Goal: Transaction & Acquisition: Book appointment/travel/reservation

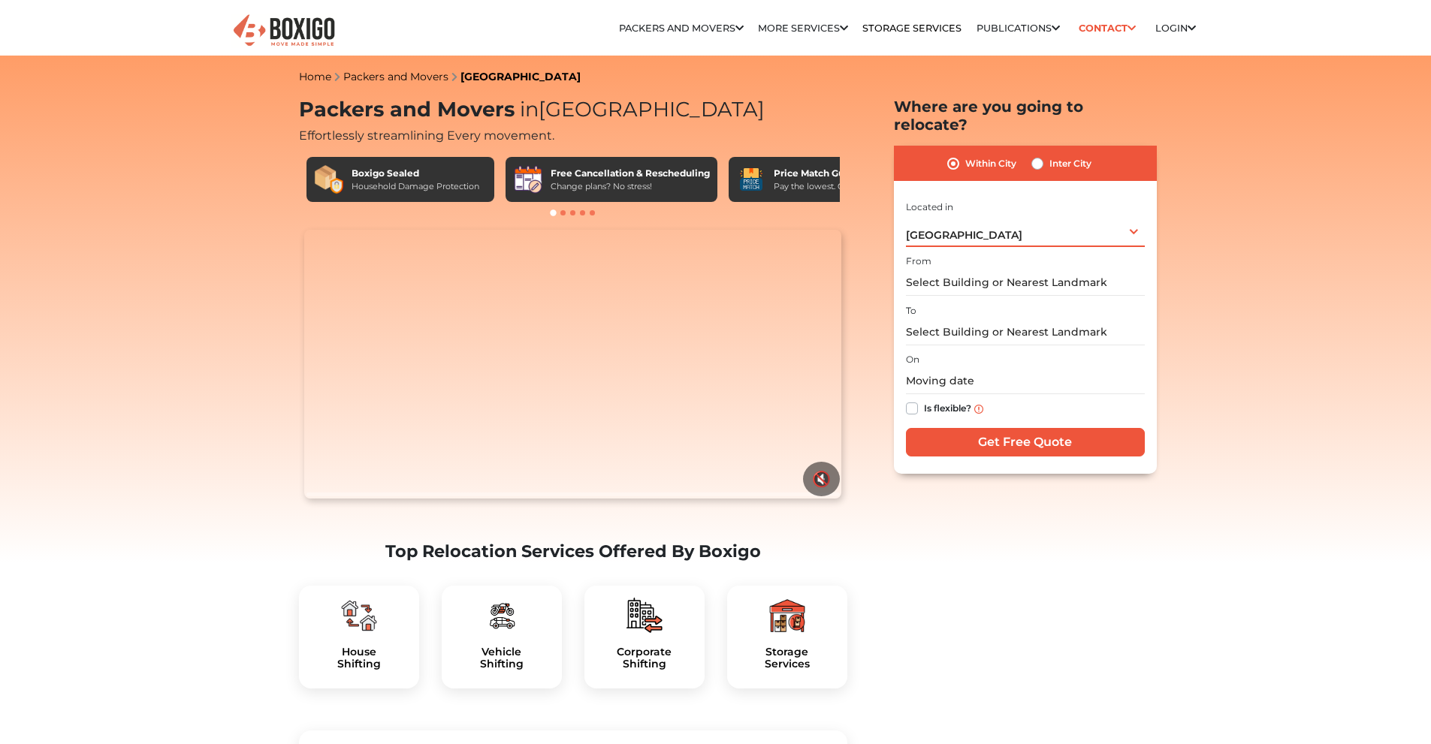
click at [1121, 216] on div "[GEOGRAPHIC_DATA] Select City [GEOGRAPHIC_DATA] [GEOGRAPHIC_DATA] [GEOGRAPHIC_D…" at bounding box center [1025, 232] width 239 height 32
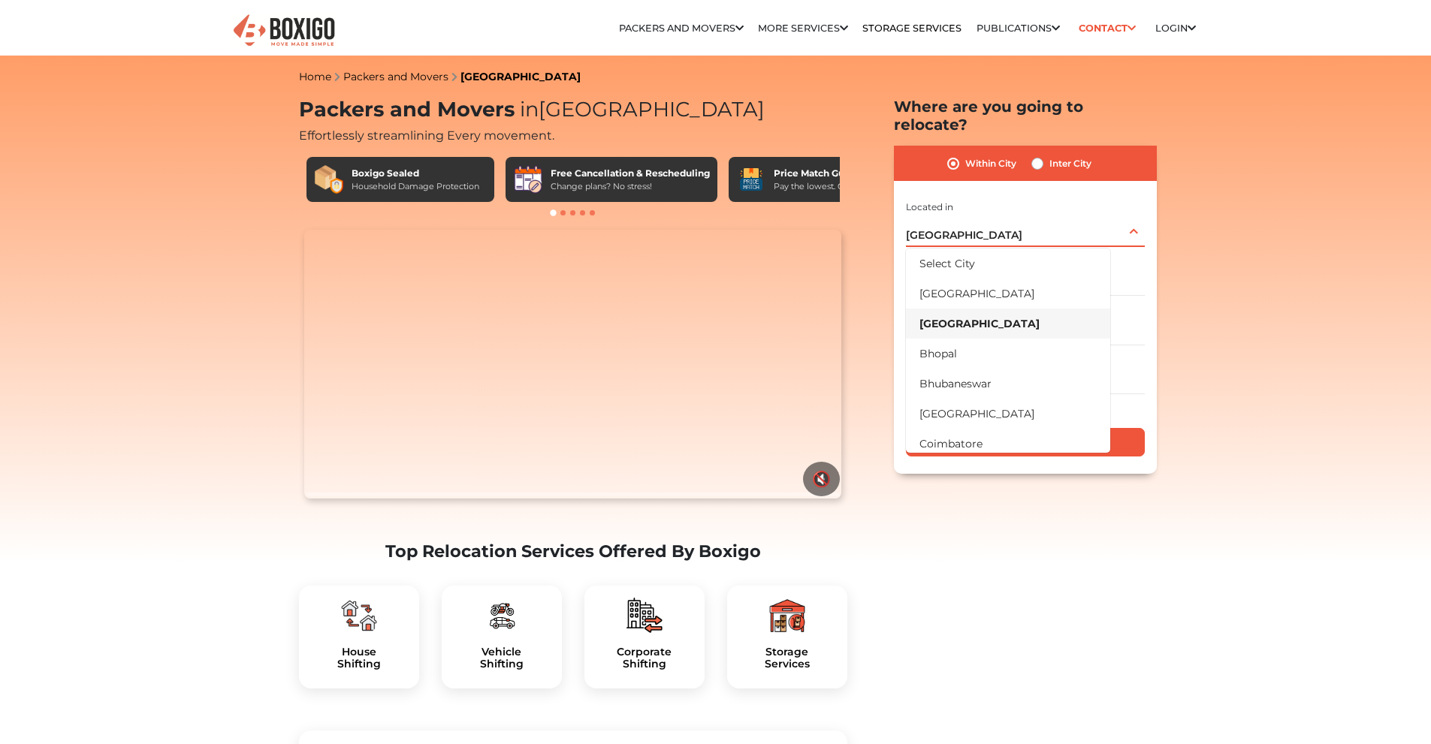
click at [1121, 216] on div "[GEOGRAPHIC_DATA] Select City [GEOGRAPHIC_DATA] [GEOGRAPHIC_DATA] [GEOGRAPHIC_D…" at bounding box center [1025, 232] width 239 height 32
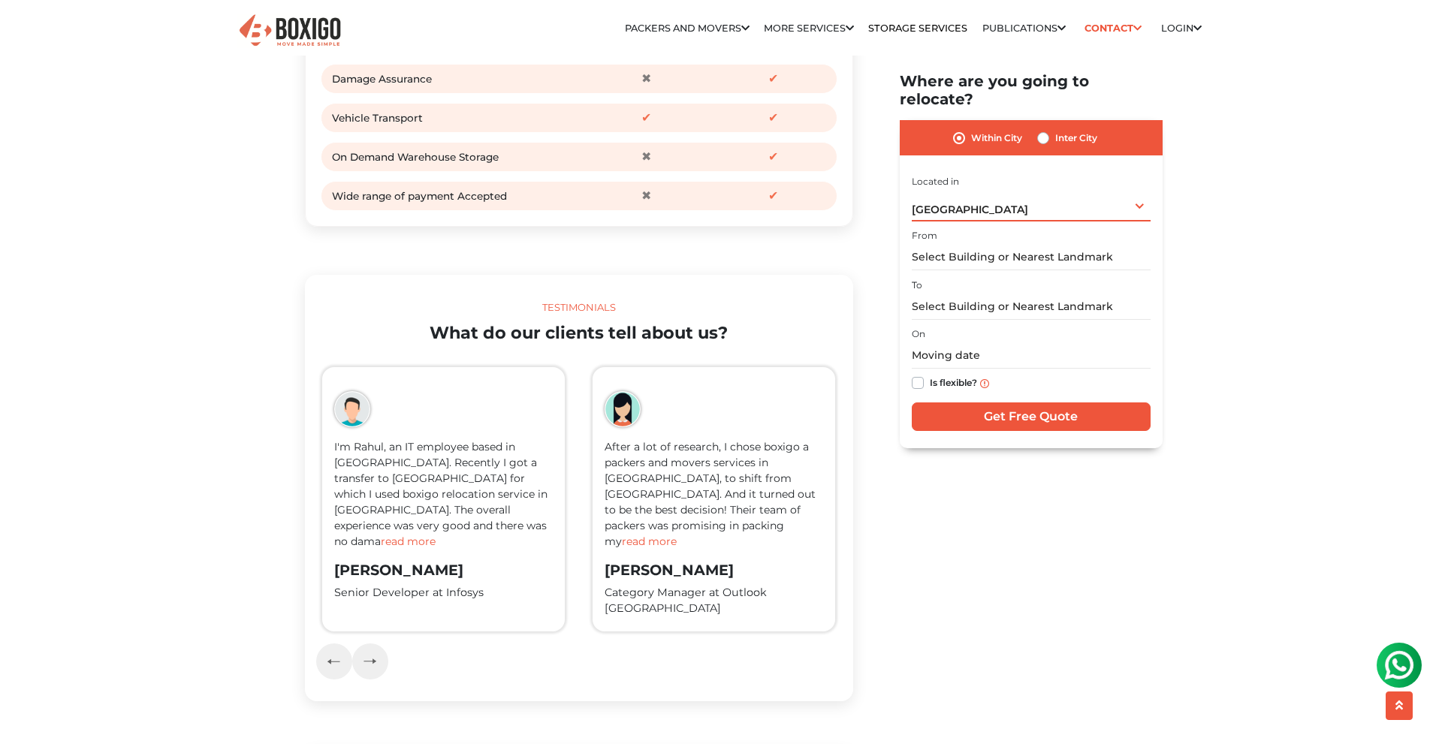
scroll to position [2146, 0]
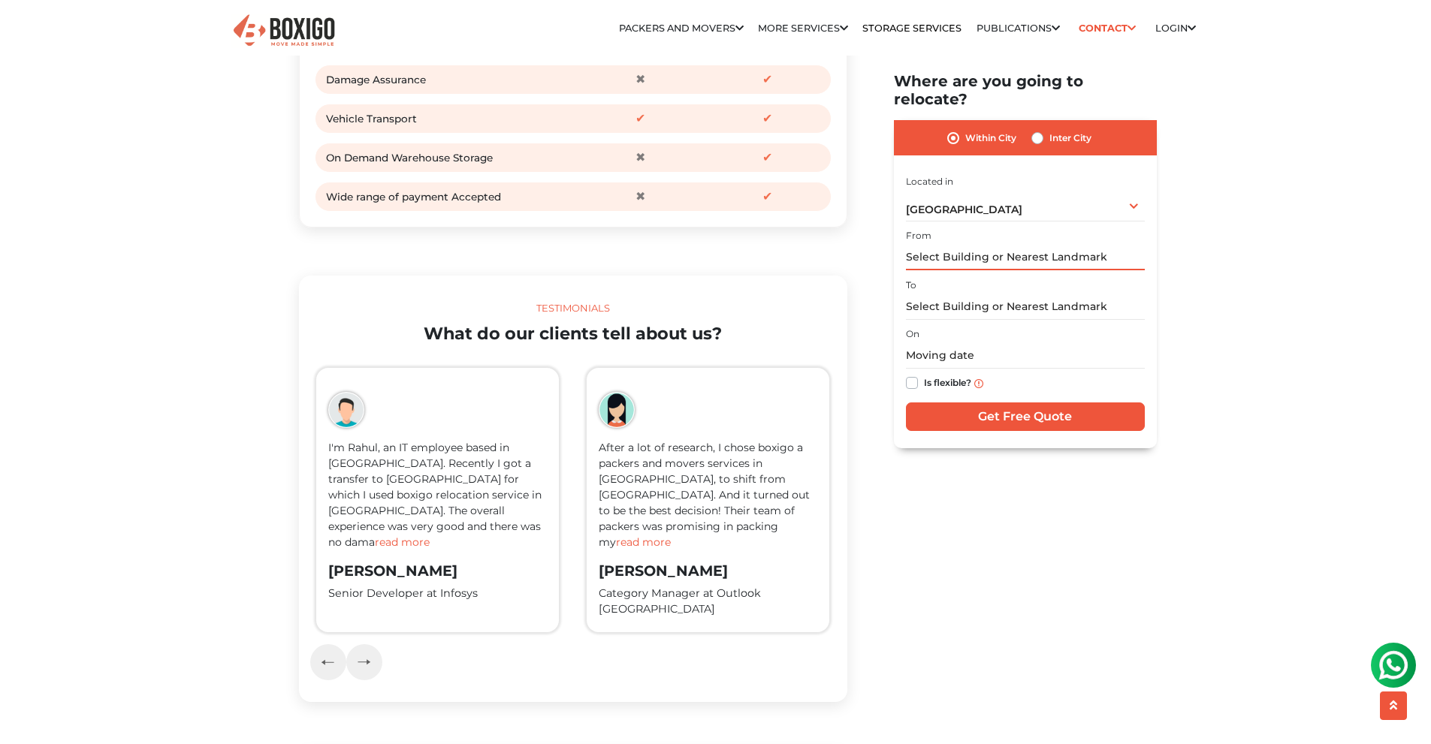
click at [1041, 245] on input "text" at bounding box center [1025, 258] width 239 height 26
click at [987, 190] on div "[GEOGRAPHIC_DATA] Select City [GEOGRAPHIC_DATA] [GEOGRAPHIC_DATA] [GEOGRAPHIC_D…" at bounding box center [1025, 206] width 239 height 32
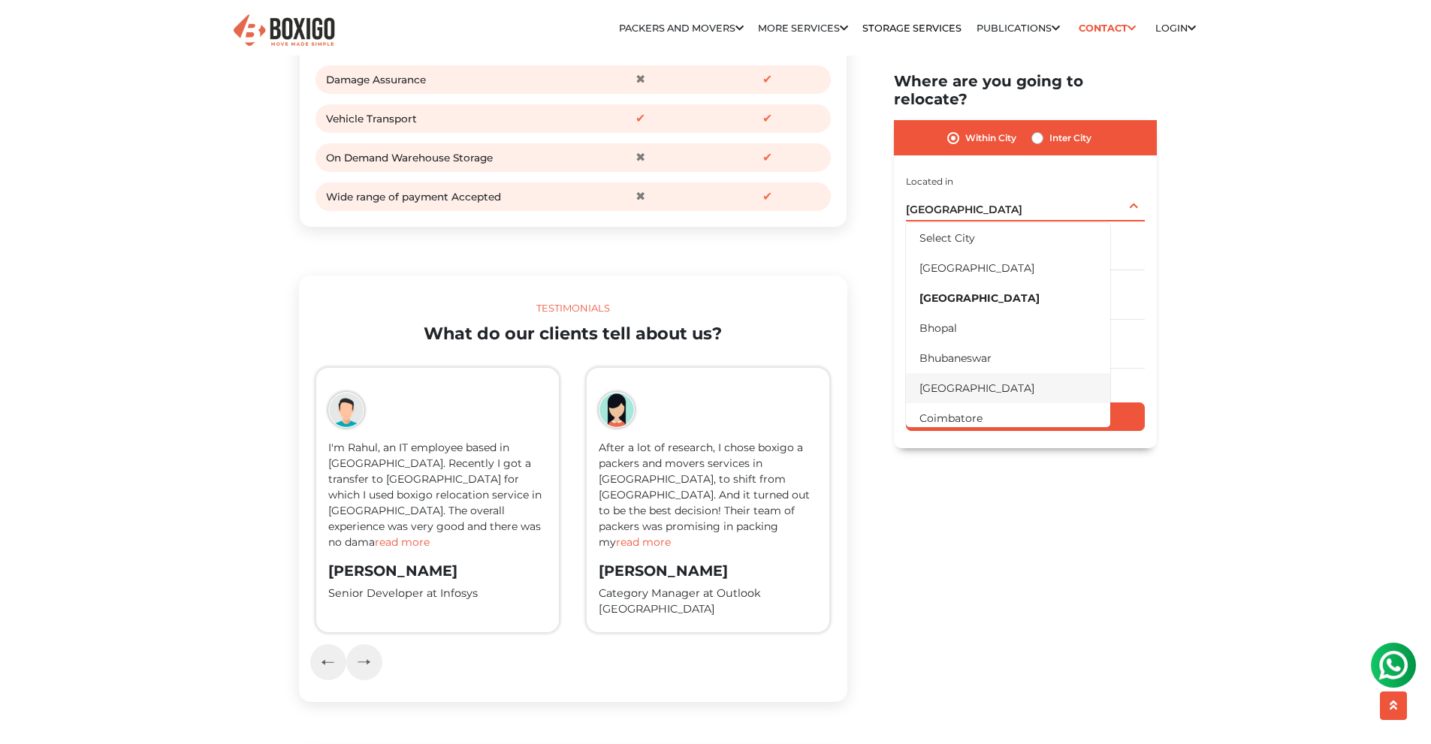
click at [981, 373] on li "[GEOGRAPHIC_DATA]" at bounding box center [1008, 388] width 204 height 30
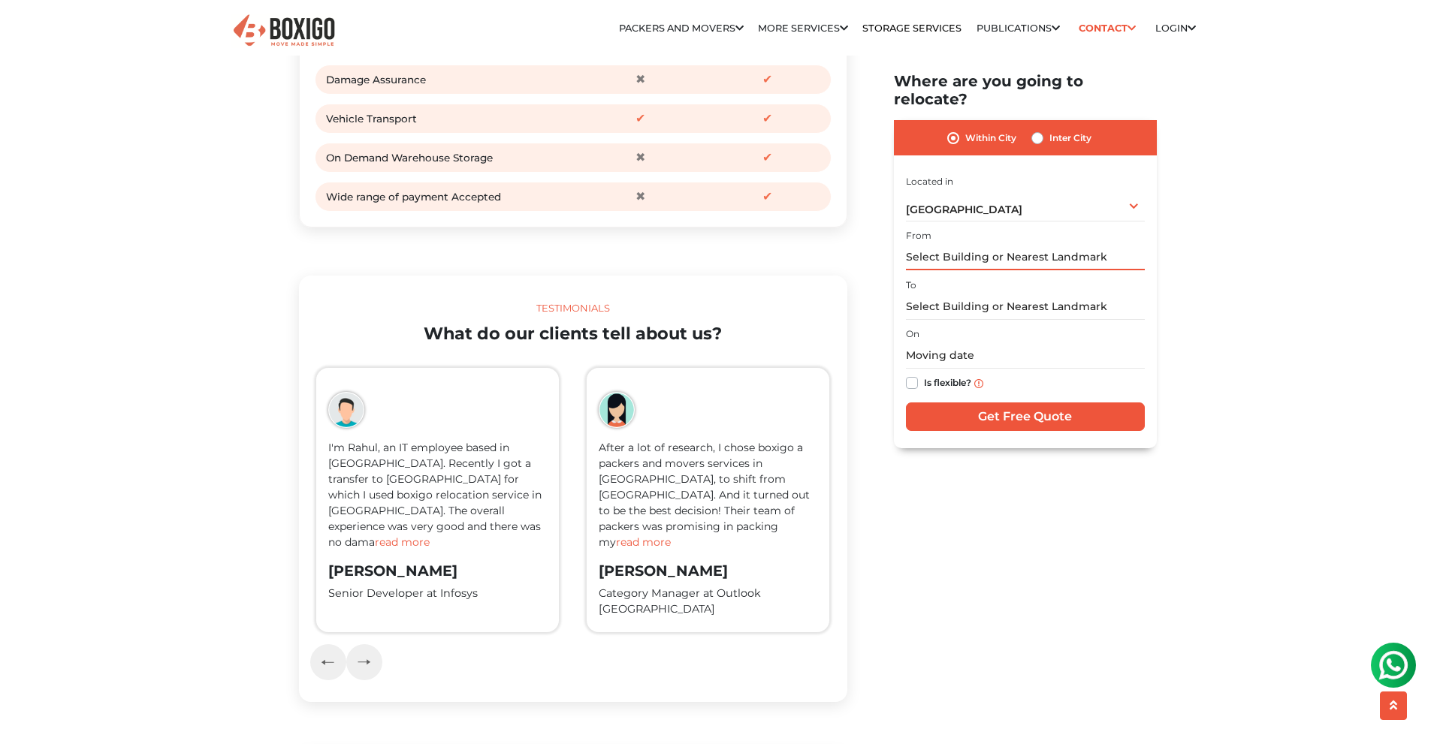
click at [998, 245] on input "text" at bounding box center [1025, 258] width 239 height 26
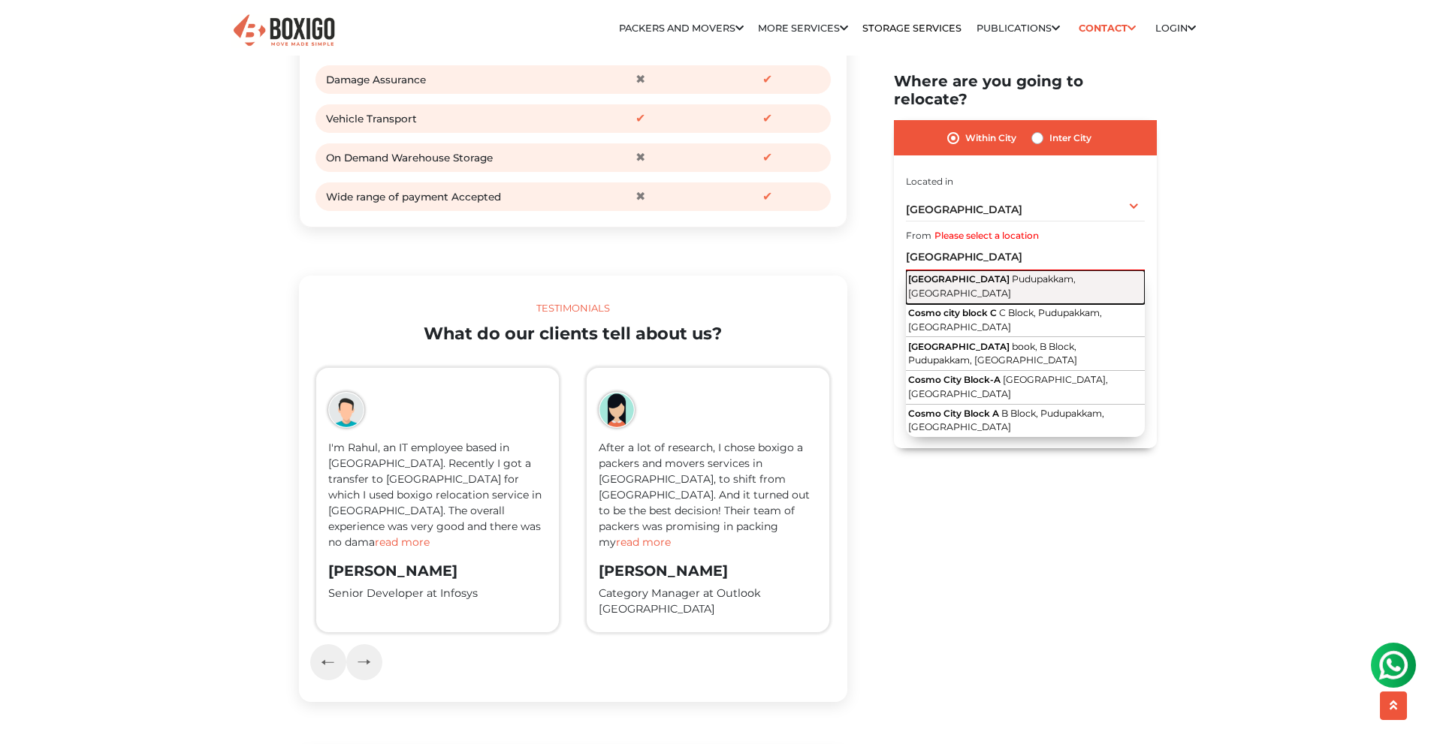
click at [1012, 274] on span "Pudupakkam, [GEOGRAPHIC_DATA]" at bounding box center [991, 287] width 167 height 26
type input "[GEOGRAPHIC_DATA], [GEOGRAPHIC_DATA], [GEOGRAPHIC_DATA]"
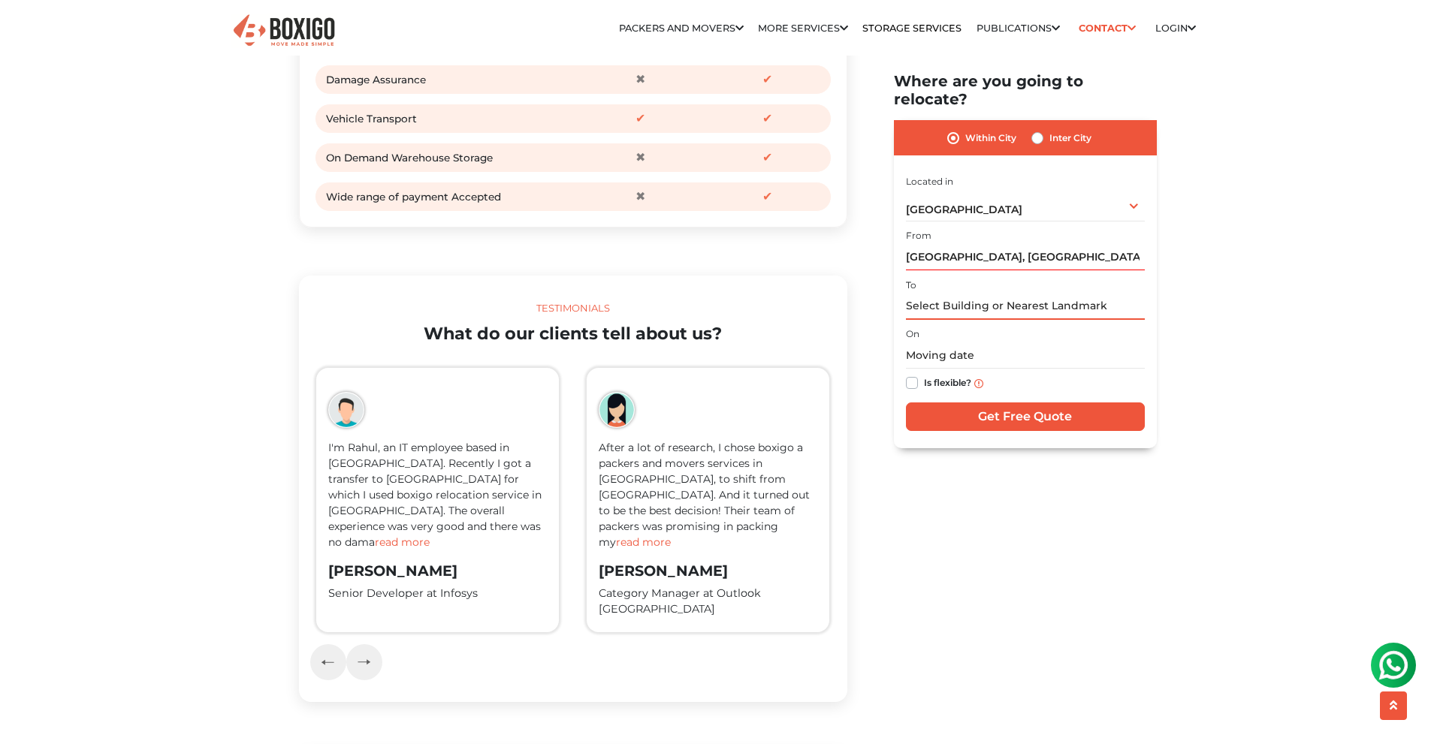
click at [979, 294] on input "text" at bounding box center [1025, 307] width 239 height 26
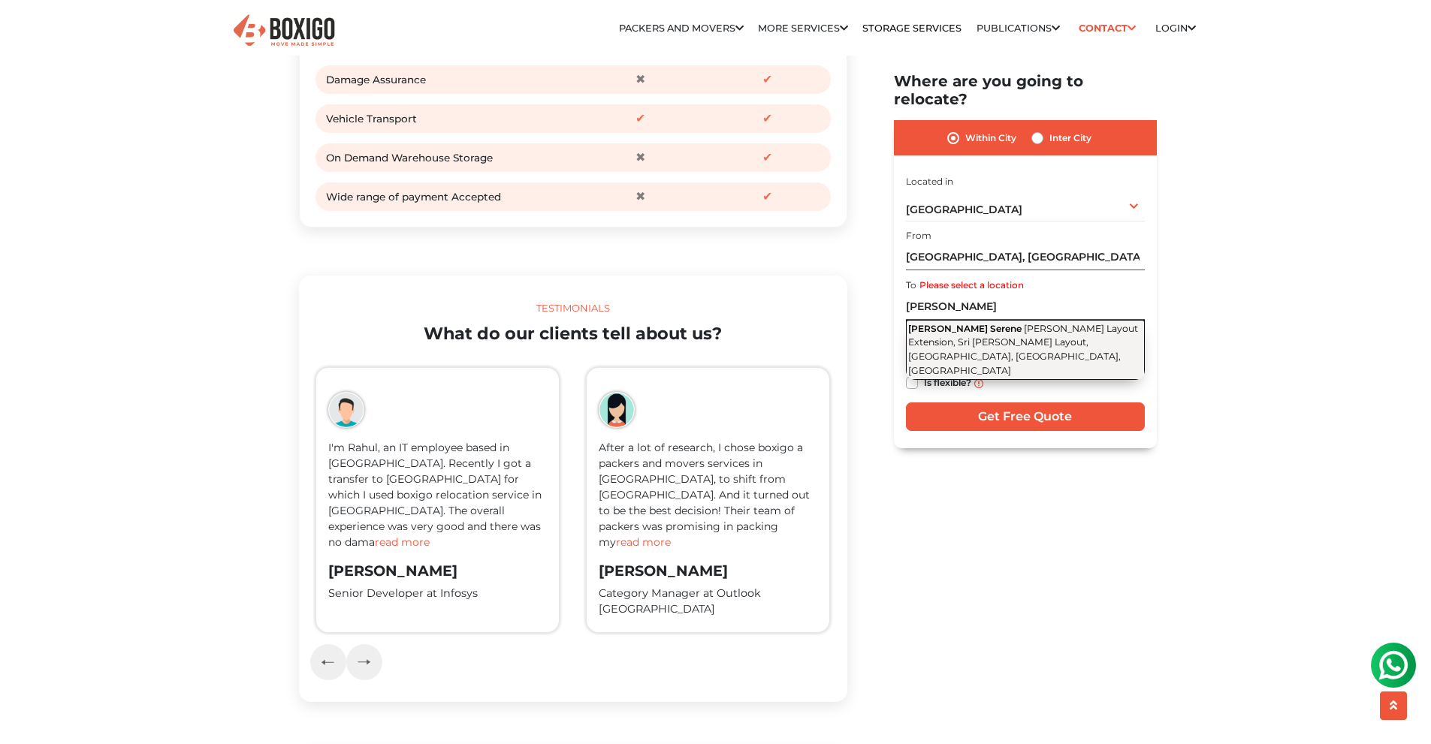
click at [1007, 325] on span "[PERSON_NAME] Layout Extension, Sri [PERSON_NAME] Layout, [GEOGRAPHIC_DATA], [G…" at bounding box center [1023, 349] width 230 height 53
type input "[PERSON_NAME] Serene, [PERSON_NAME] Layout Extension, Sri [PERSON_NAME] Layout,…"
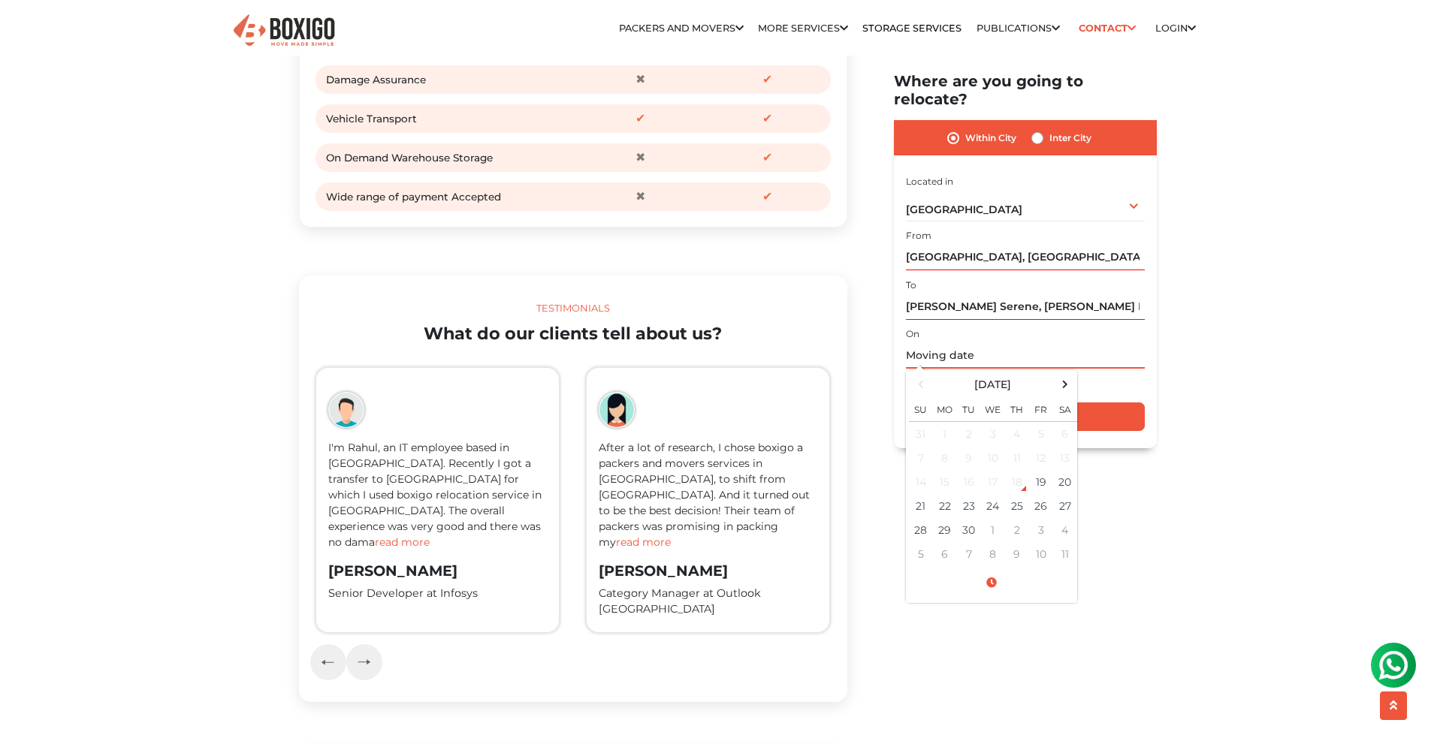
click at [1007, 343] on input "text" at bounding box center [1025, 356] width 239 height 26
click at [925, 519] on td "28" at bounding box center [921, 531] width 24 height 24
click at [923, 495] on td "21" at bounding box center [921, 507] width 24 height 24
type input "[DATE] 12:00 AM"
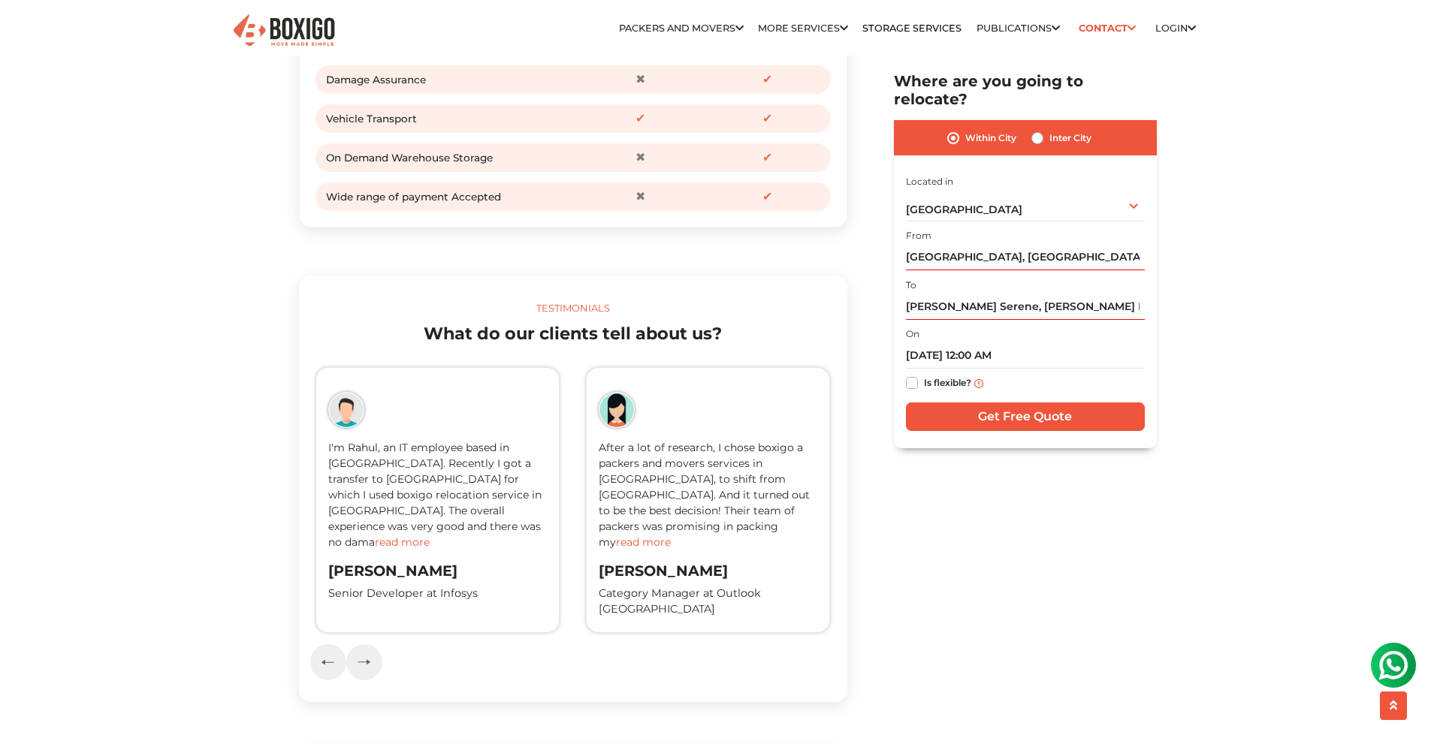
click at [924, 375] on label "Is flexible?" at bounding box center [947, 383] width 47 height 16
click at [914, 375] on input "Is flexible?" at bounding box center [912, 382] width 12 height 15
checkbox input "true"
click at [947, 403] on input "Get Free Quote" at bounding box center [1025, 417] width 239 height 29
